Goal: Task Accomplishment & Management: Use online tool/utility

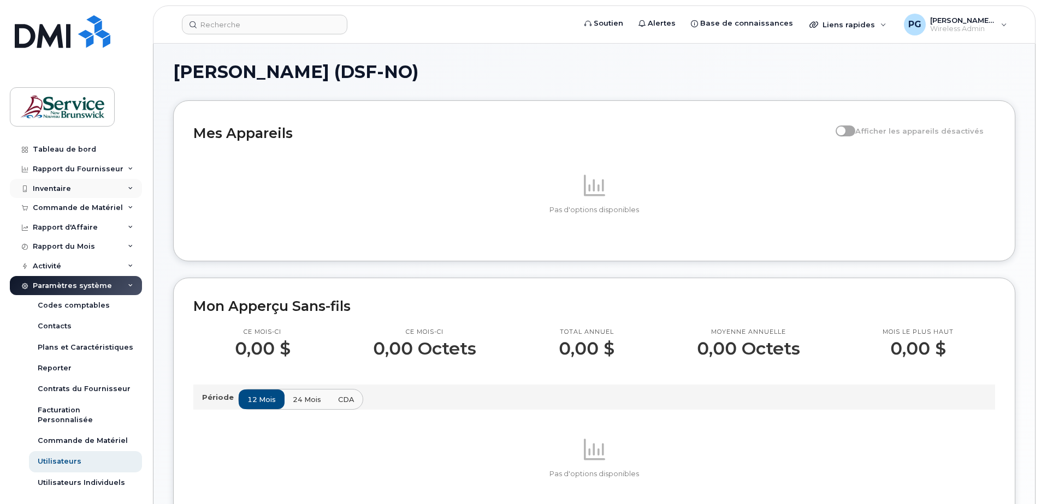
click at [84, 194] on div "Inventaire" at bounding box center [76, 189] width 132 height 20
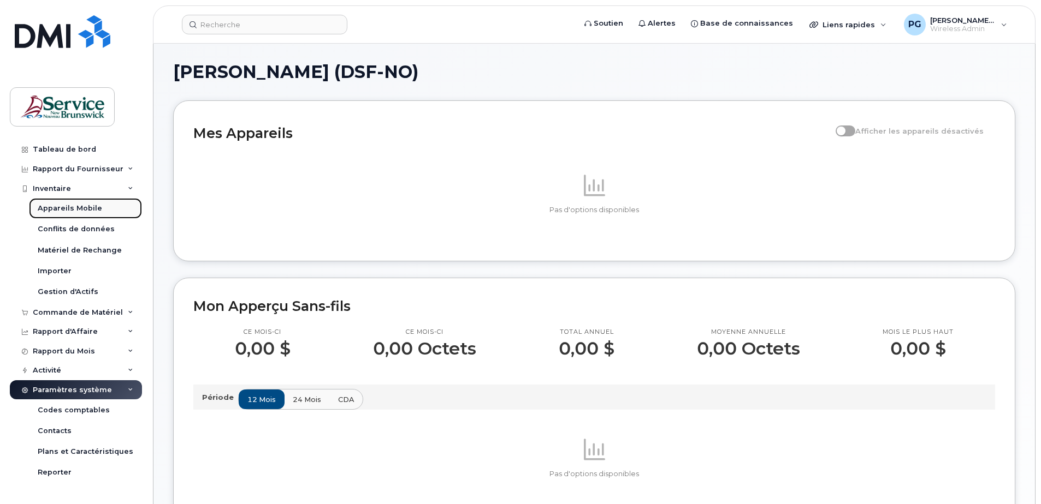
click at [73, 214] on link "Appareils Mobile" at bounding box center [85, 208] width 113 height 21
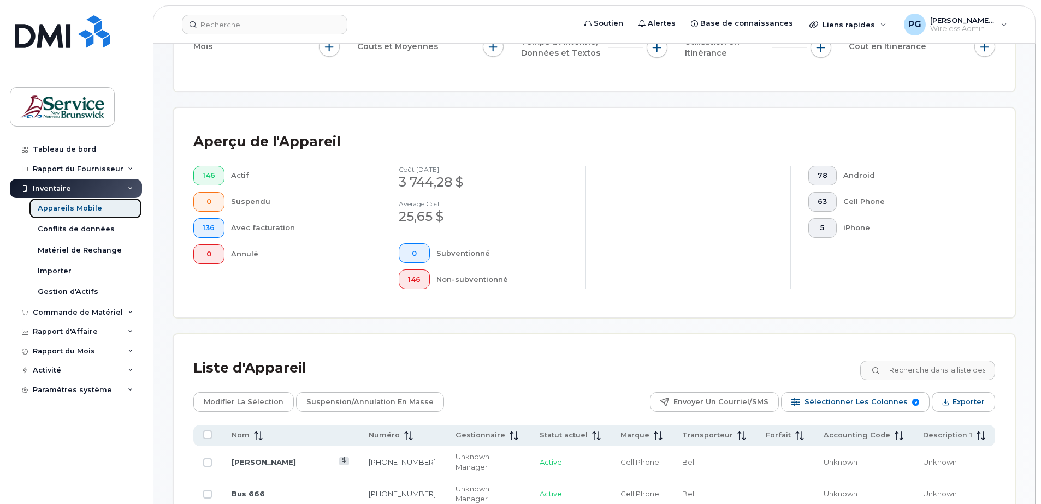
scroll to position [276, 0]
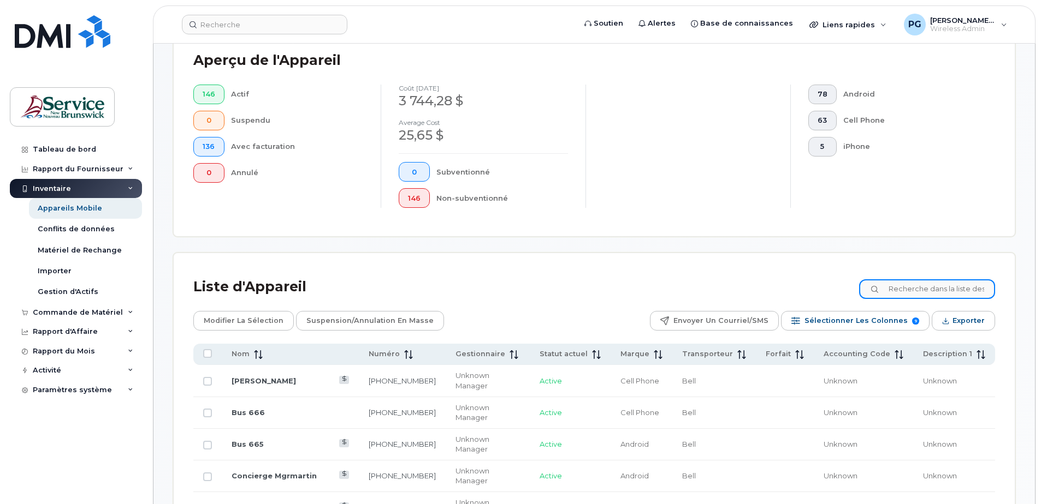
click at [930, 292] on input at bounding box center [927, 290] width 136 height 20
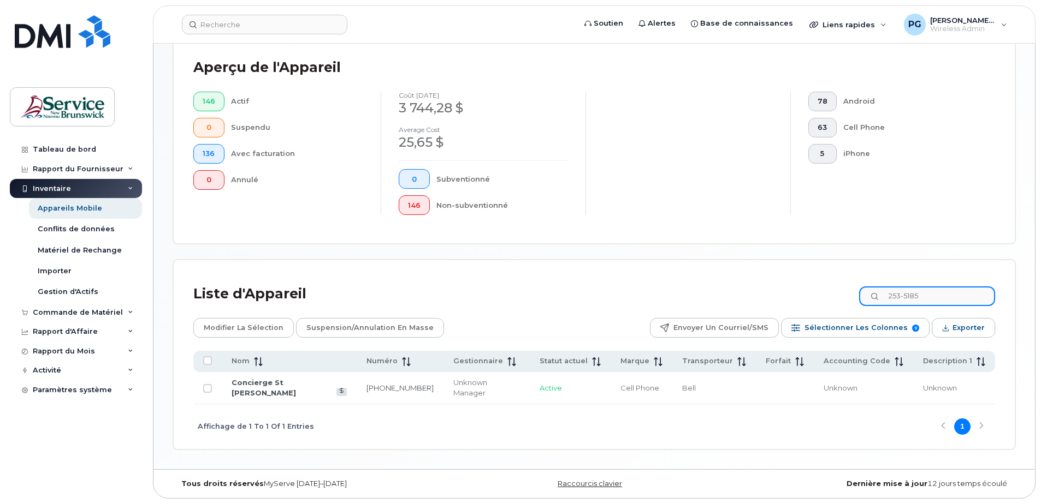
scroll to position [259, 0]
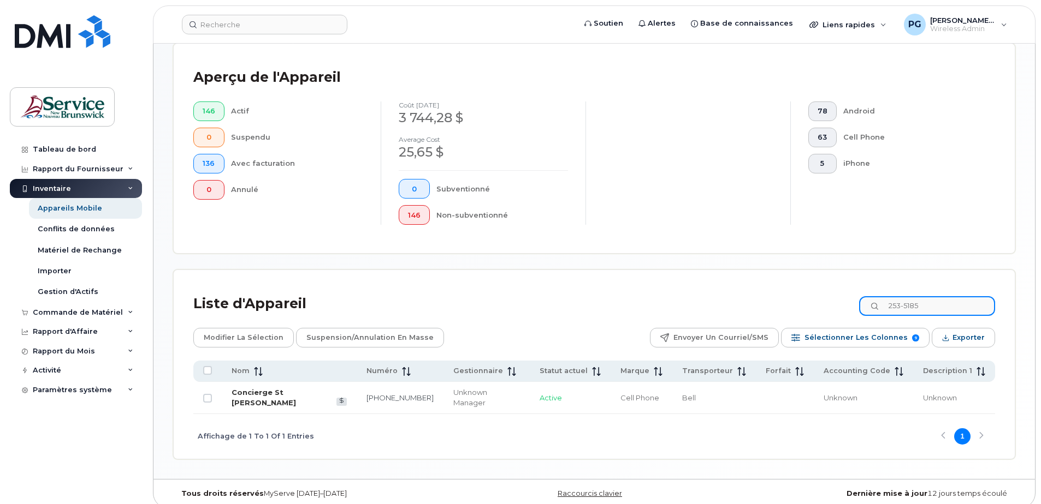
type input "253-5185"
click at [282, 396] on link "Concierge St [PERSON_NAME]" at bounding box center [263, 397] width 64 height 19
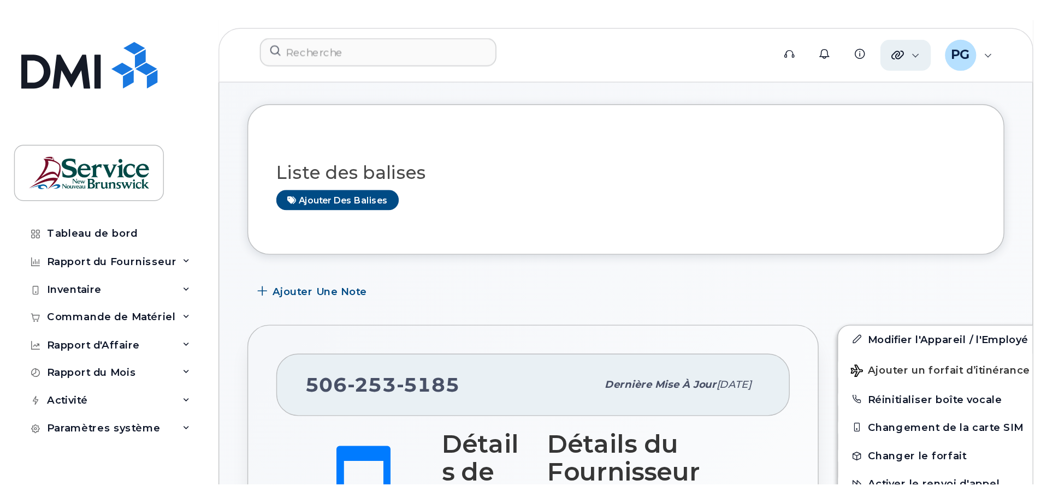
scroll to position [99, 0]
